Goal: Find contact information: Find contact information

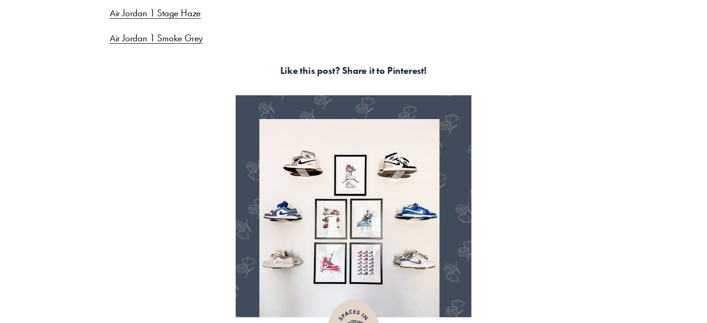
scroll to position [4308, 0]
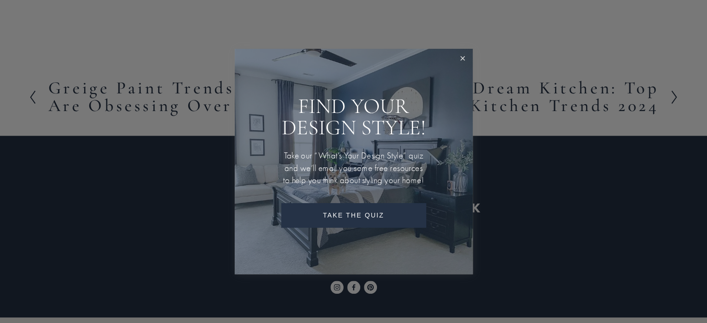
click at [464, 50] on link "Close" at bounding box center [462, 58] width 17 height 17
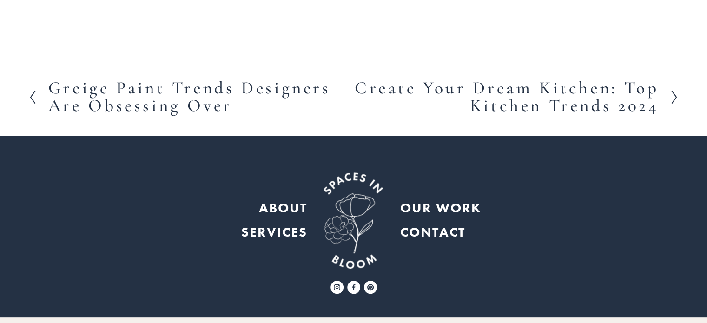
click at [444, 224] on strong "CONTACT" at bounding box center [432, 232] width 65 height 17
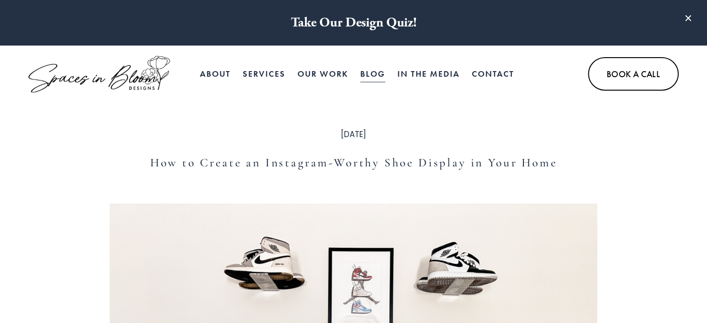
click at [404, 159] on h1 "How to Create an Instagram-Worthy Shoe Display in Your Home" at bounding box center [354, 162] width 488 height 17
